Goal: Check status: Check status

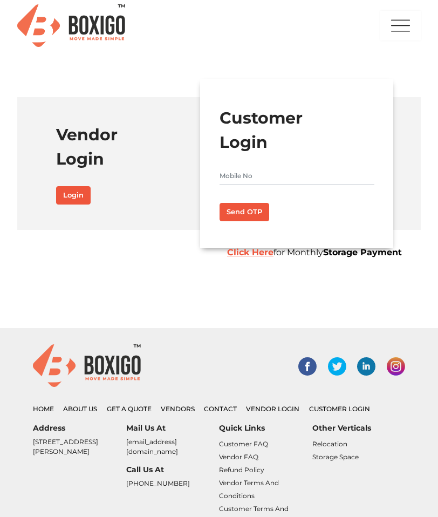
click at [245, 174] on input "text" at bounding box center [297, 175] width 155 height 17
type input "9915503768"
click at [248, 210] on button "Send OTP" at bounding box center [245, 212] width 50 height 18
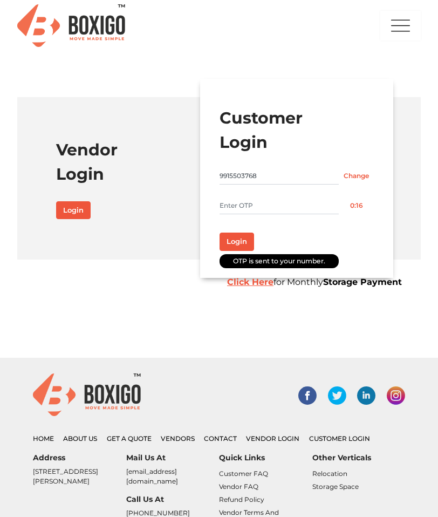
click at [248, 210] on input "text" at bounding box center [279, 205] width 119 height 17
type input "1541"
click at [230, 246] on button "Login" at bounding box center [237, 242] width 35 height 18
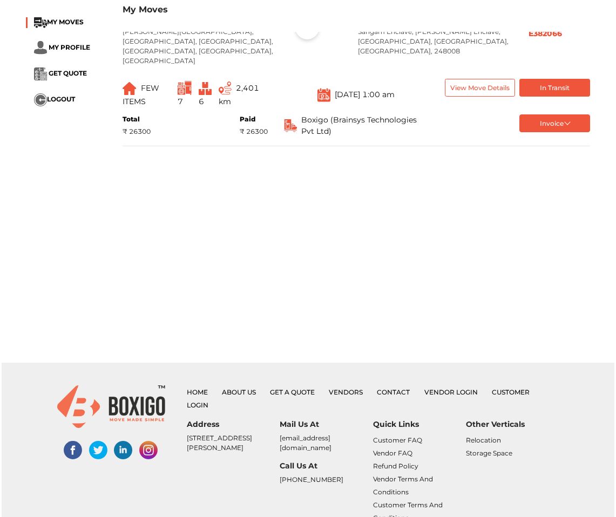
scroll to position [105, 0]
click at [438, 79] on button "In Transit" at bounding box center [555, 88] width 71 height 18
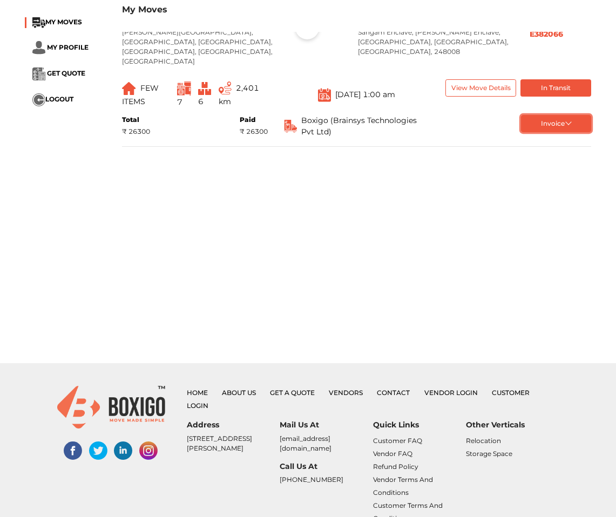
click at [438, 115] on button "Invoice" at bounding box center [556, 124] width 71 height 18
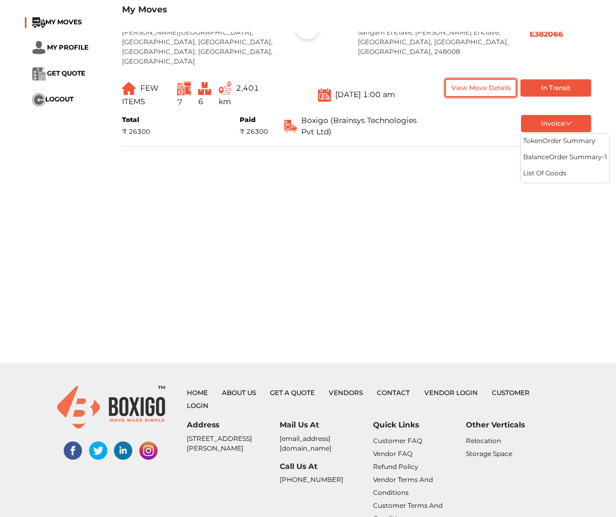
click at [438, 79] on button "View Move Details" at bounding box center [480, 88] width 71 height 18
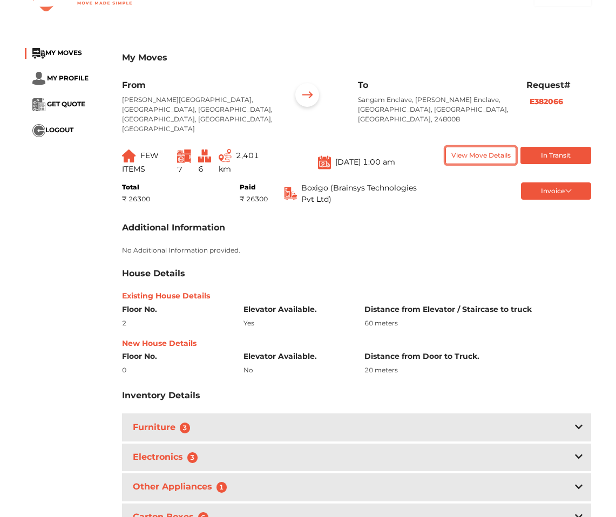
scroll to position [0, 0]
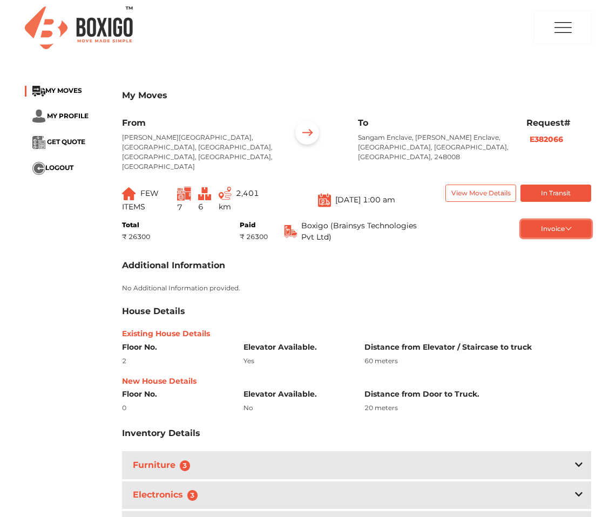
click at [438, 220] on button "Invoice" at bounding box center [556, 229] width 71 height 18
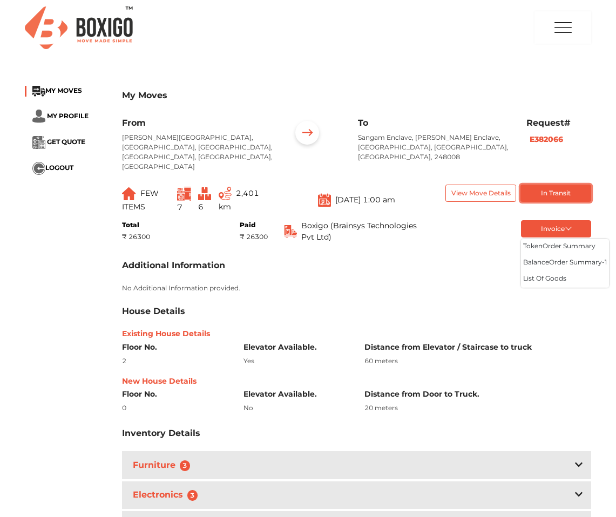
click at [438, 185] on button "In Transit" at bounding box center [555, 194] width 71 height 18
click at [438, 136] on b "E382066" at bounding box center [545, 139] width 33 height 10
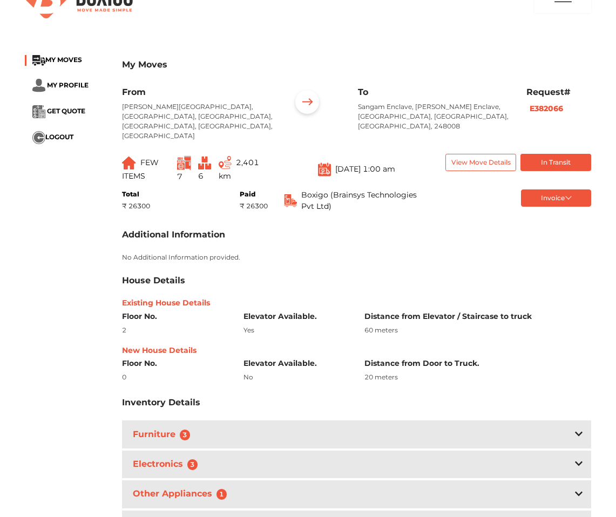
scroll to position [32, 0]
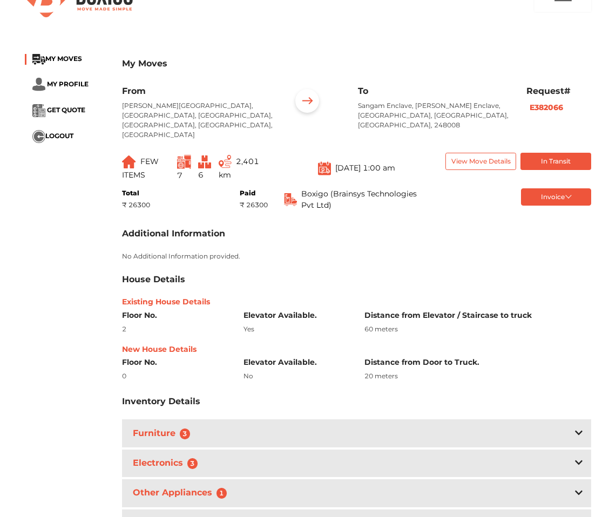
click at [230, 155] on img at bounding box center [225, 161] width 13 height 13
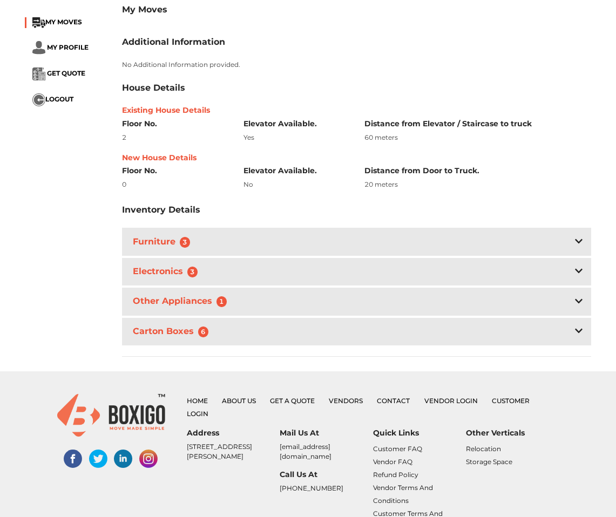
scroll to position [349, 0]
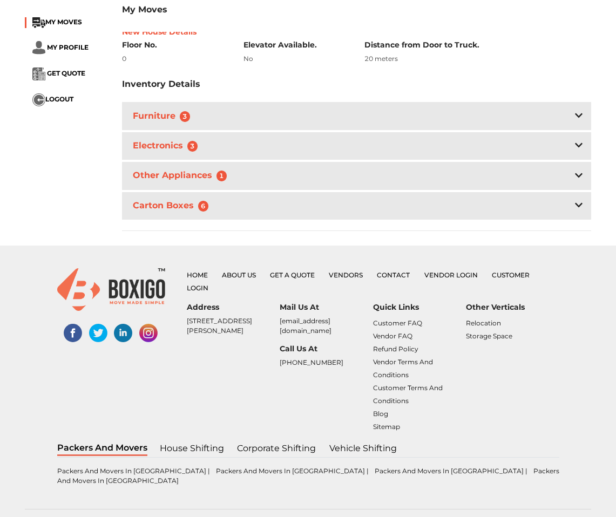
click at [308, 192] on div "Carton Boxes 6" at bounding box center [356, 206] width 469 height 28
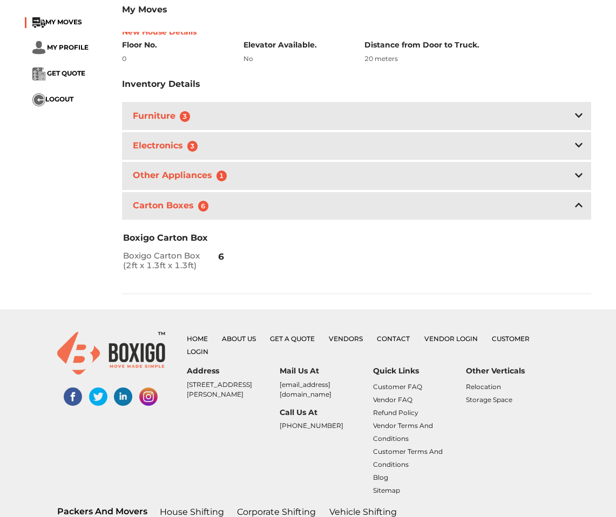
click at [290, 165] on div "Other Appliances 1" at bounding box center [356, 176] width 469 height 28
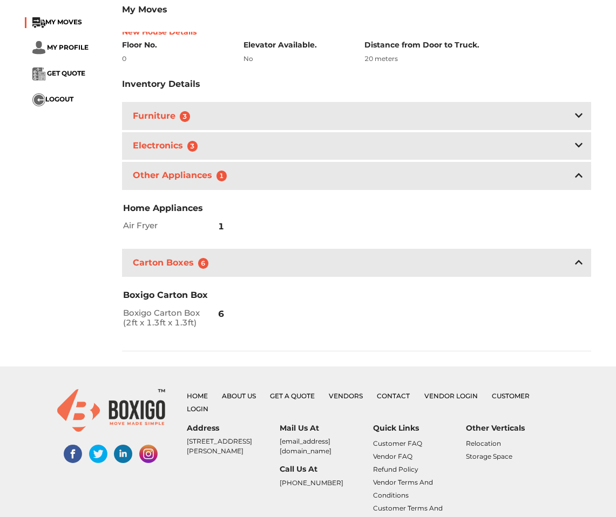
click at [283, 144] on div "Electronics 3" at bounding box center [356, 146] width 469 height 28
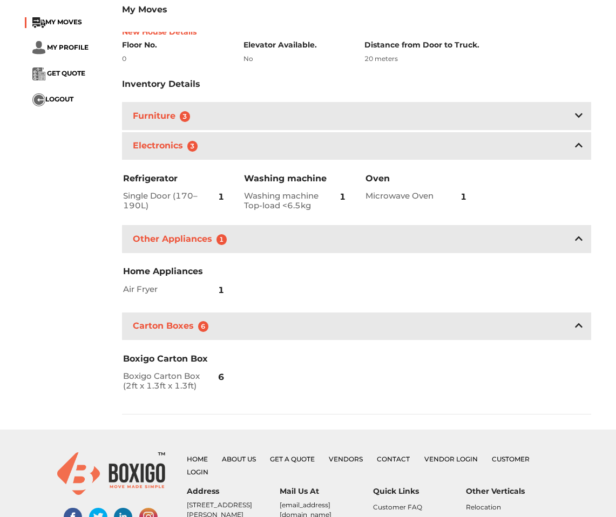
click at [271, 132] on div "Electronics 3" at bounding box center [356, 146] width 469 height 28
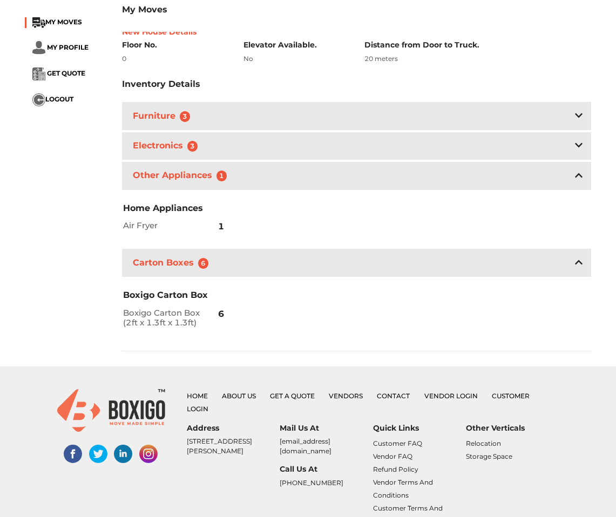
click at [253, 102] on div "Furniture 3" at bounding box center [356, 116] width 469 height 28
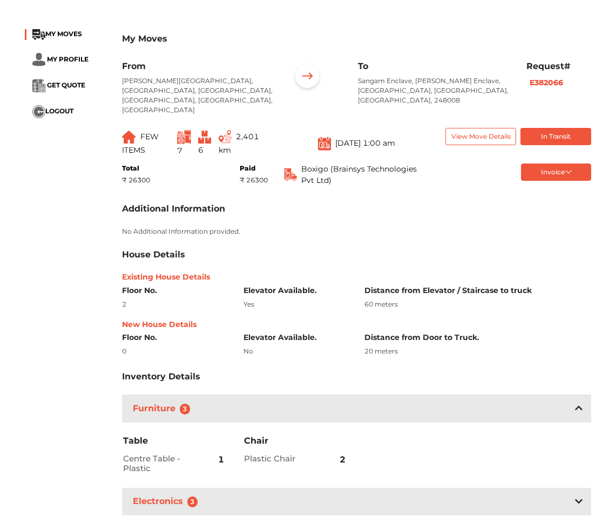
scroll to position [0, 0]
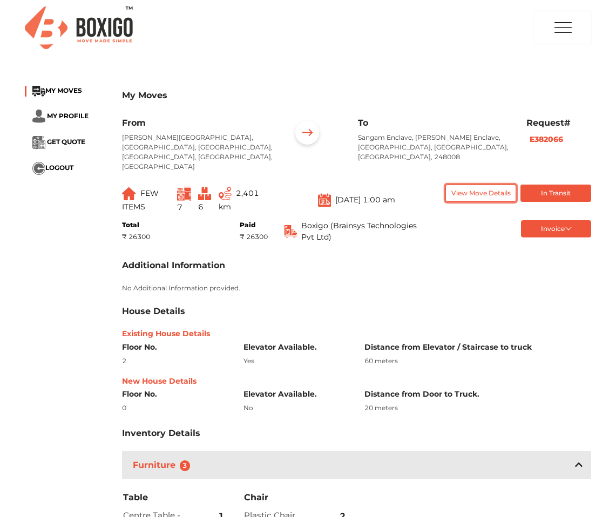
click at [438, 187] on button "View Move Details" at bounding box center [480, 194] width 71 height 18
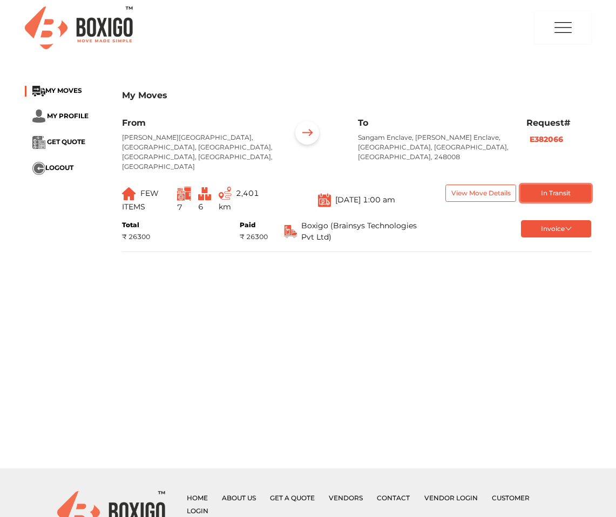
click at [438, 185] on button "In Transit" at bounding box center [555, 194] width 71 height 18
click at [438, 138] on b "E382066" at bounding box center [545, 139] width 33 height 10
